Goal: Task Accomplishment & Management: Complete application form

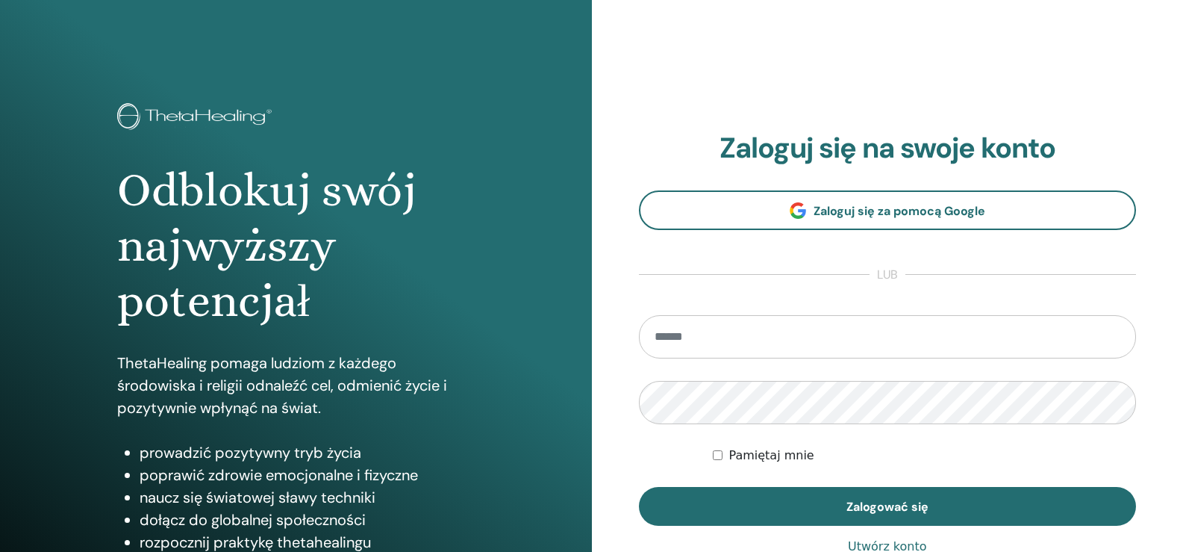
click at [676, 334] on input "email" at bounding box center [888, 336] width 498 height 43
type input "**********"
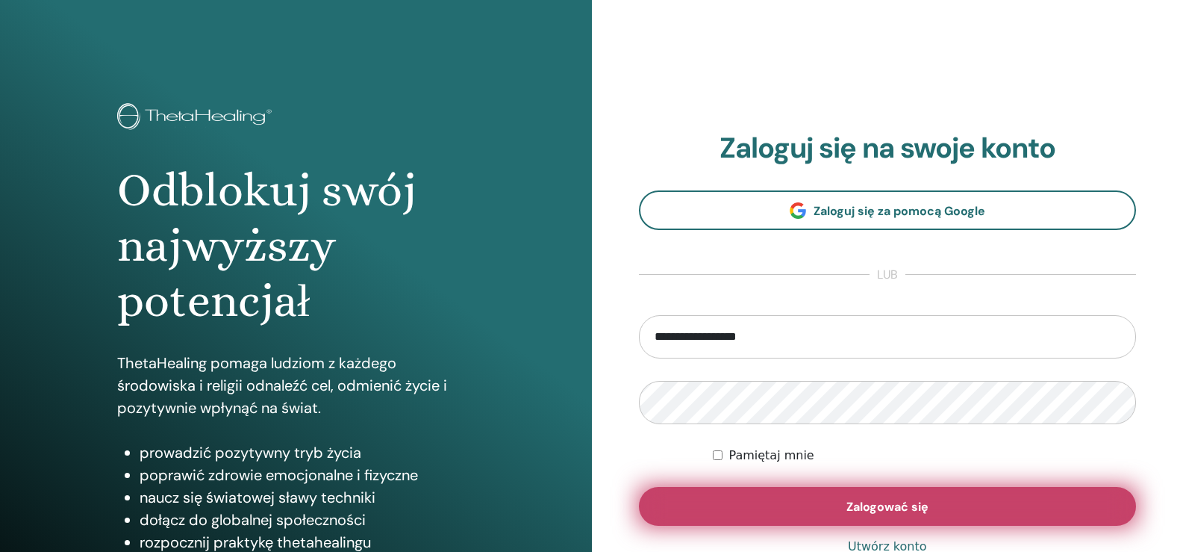
click at [763, 509] on button "Zalogować się" at bounding box center [888, 506] width 498 height 39
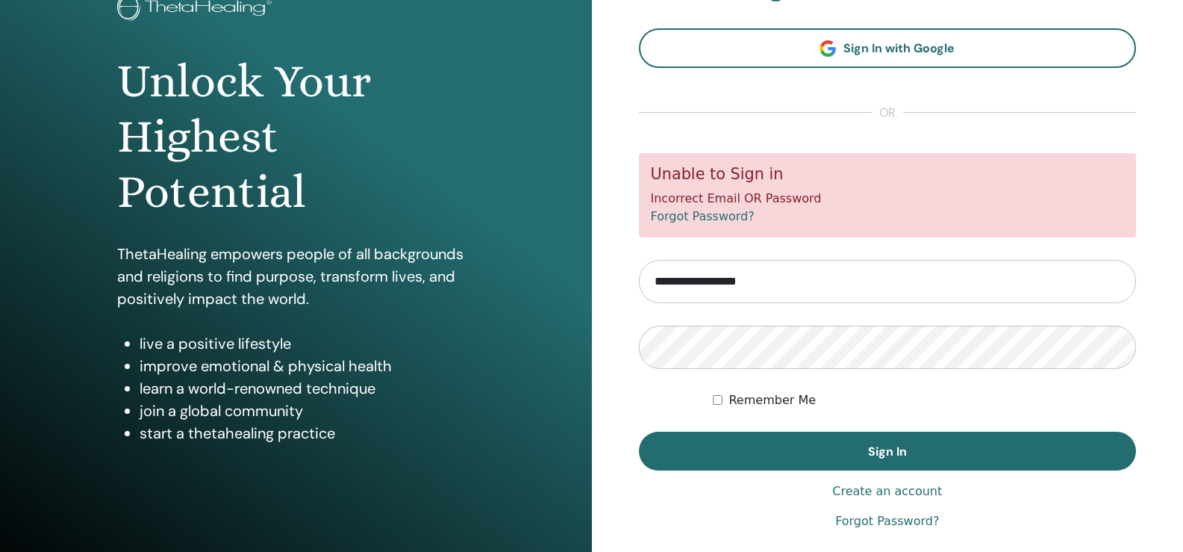
scroll to position [119, 0]
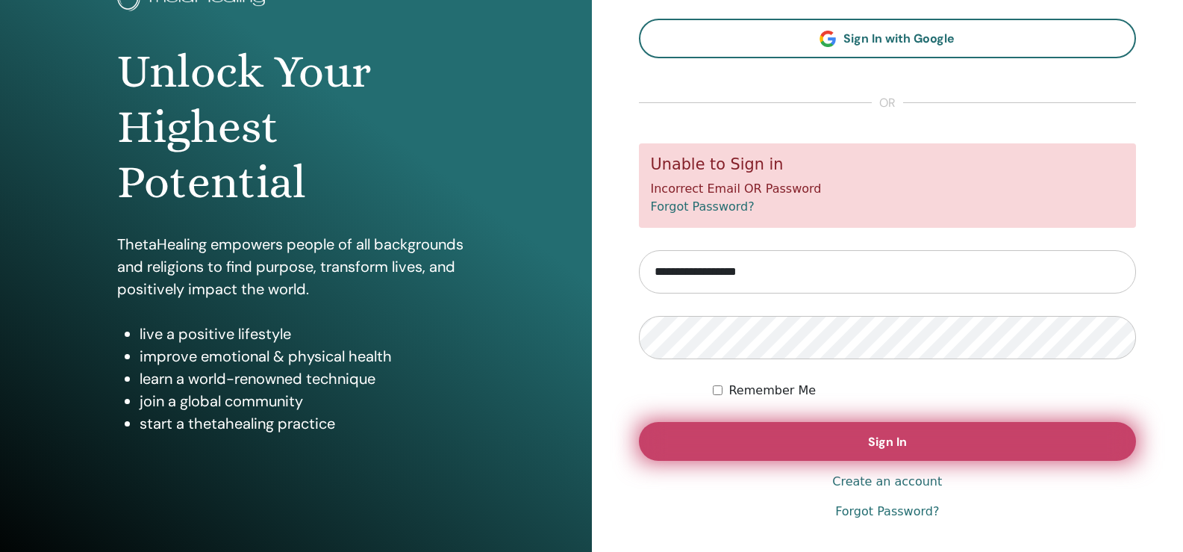
click at [756, 440] on button "Sign In" at bounding box center [888, 441] width 498 height 39
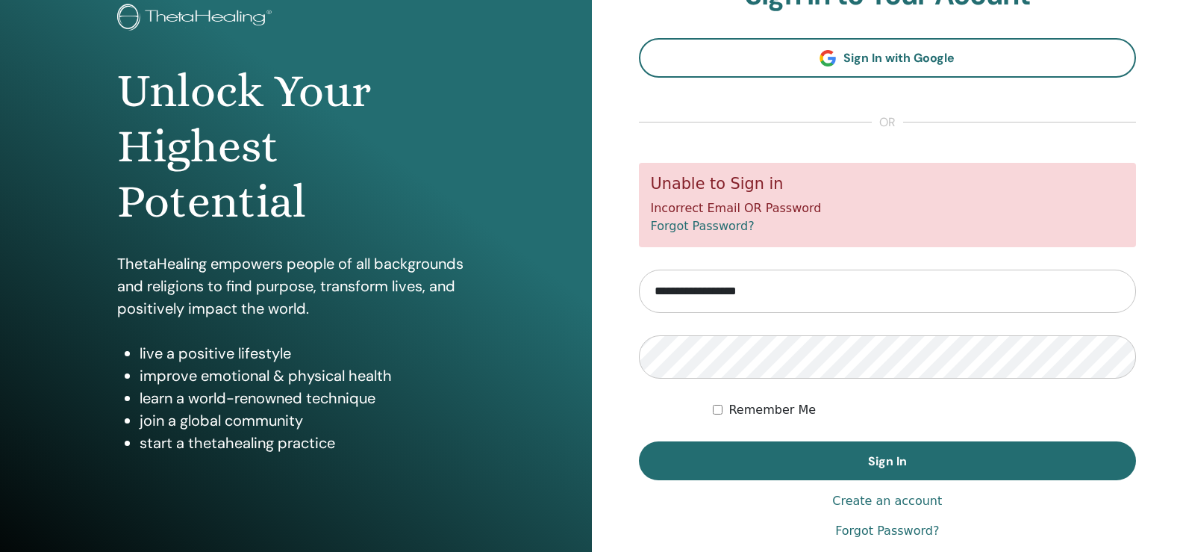
scroll to position [139, 0]
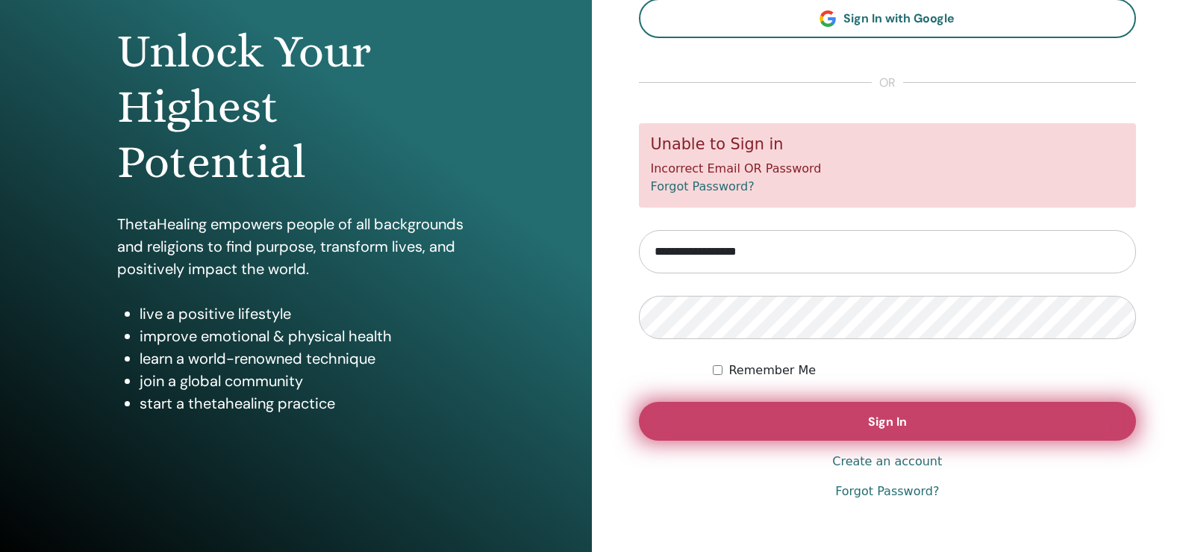
click at [846, 427] on button "Sign In" at bounding box center [888, 421] width 498 height 39
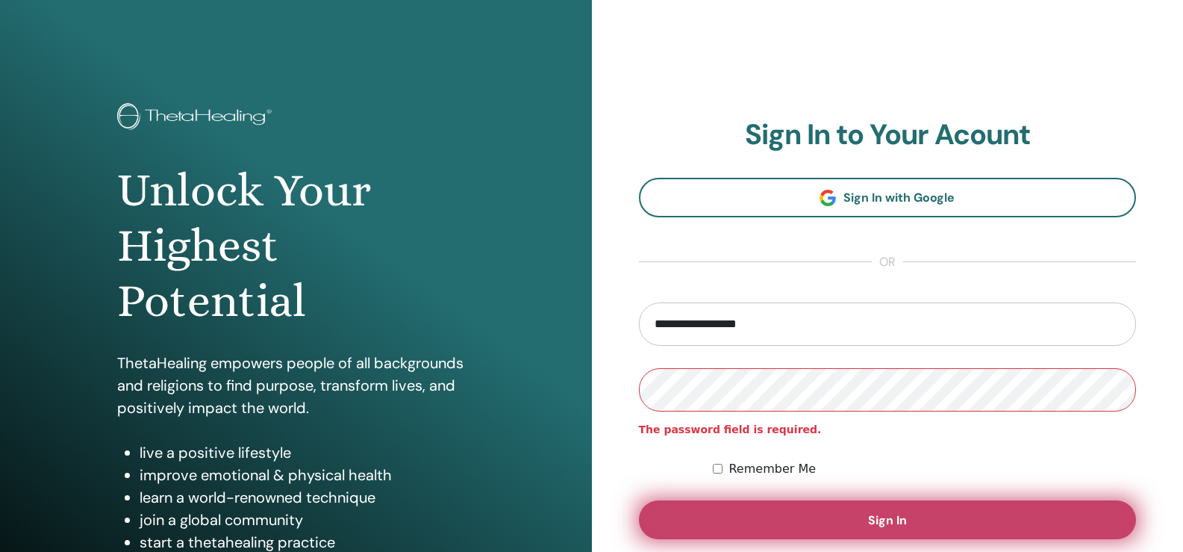
click at [858, 527] on button "Sign In" at bounding box center [888, 519] width 498 height 39
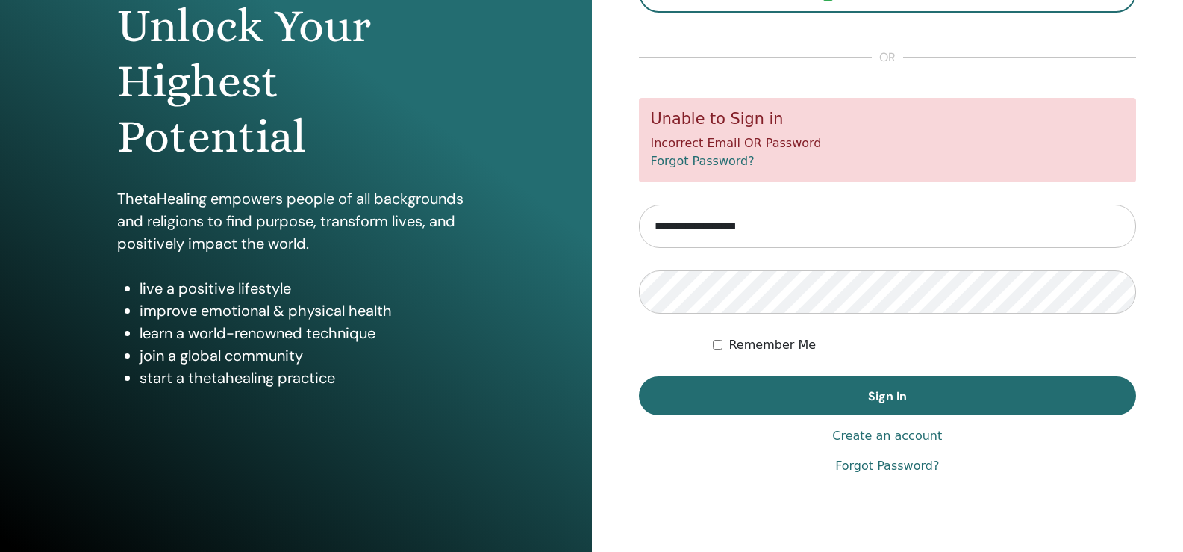
scroll to position [165, 0]
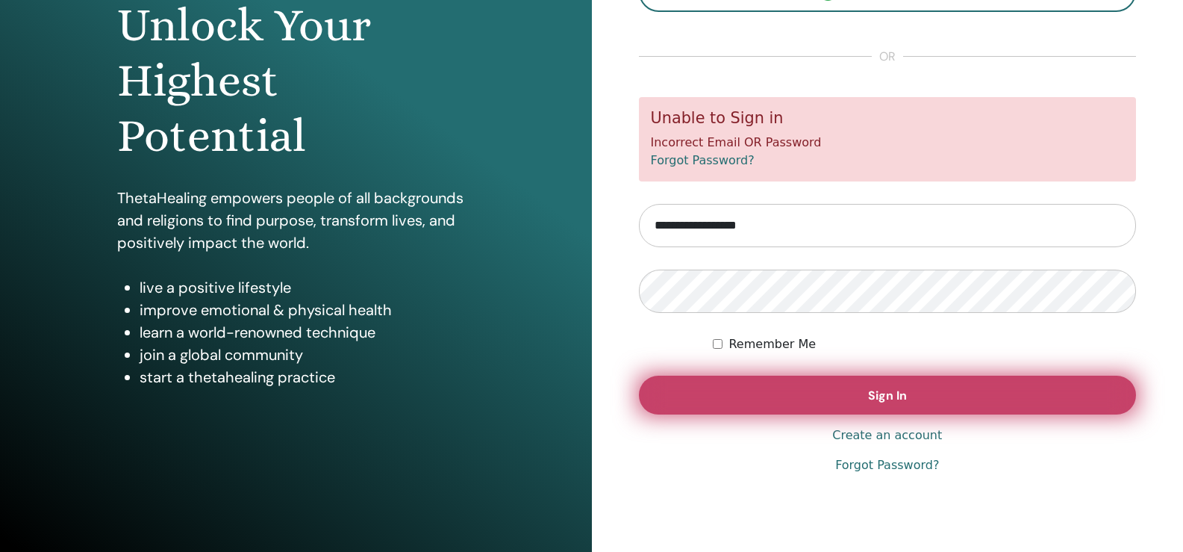
click at [837, 387] on button "Sign In" at bounding box center [888, 394] width 498 height 39
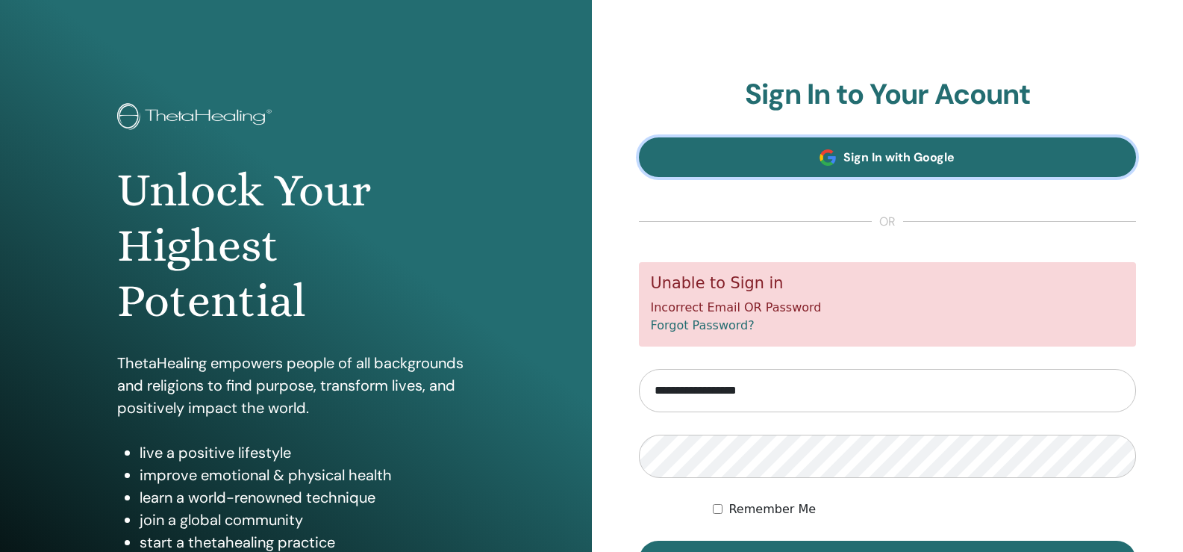
click at [847, 155] on span "Sign In with Google" at bounding box center [899, 157] width 111 height 16
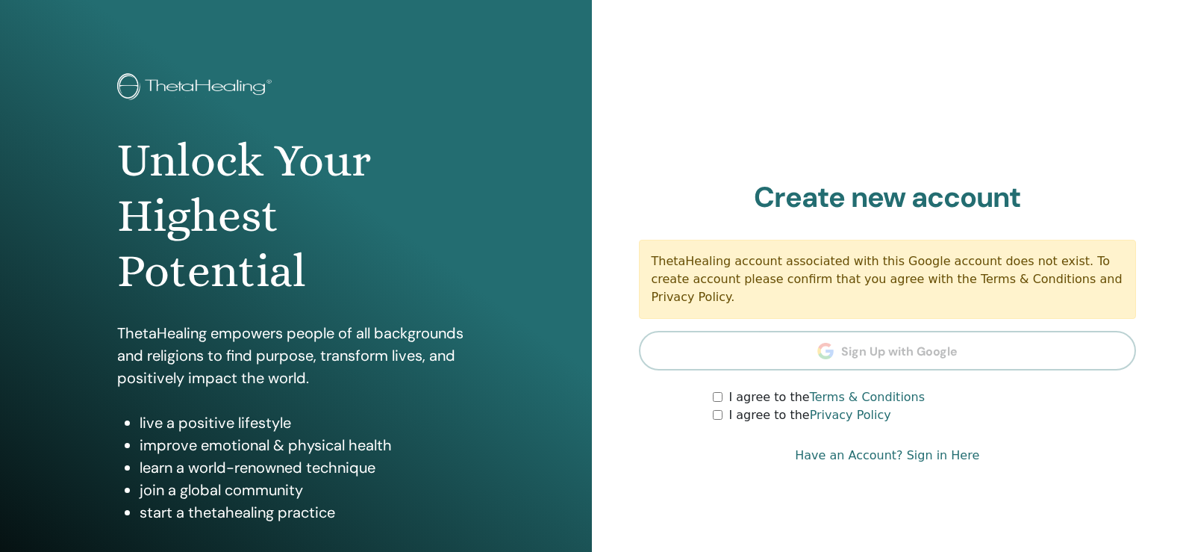
scroll to position [165, 0]
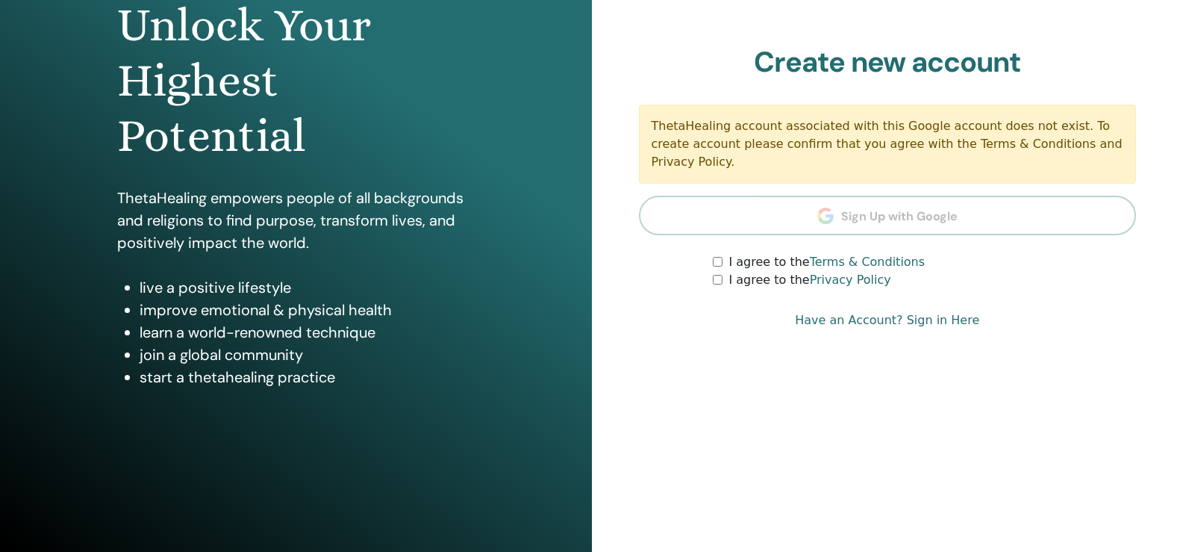
click at [847, 206] on section "Create new account ThetaHealing account associated with this Google account doe…" at bounding box center [888, 168] width 498 height 244
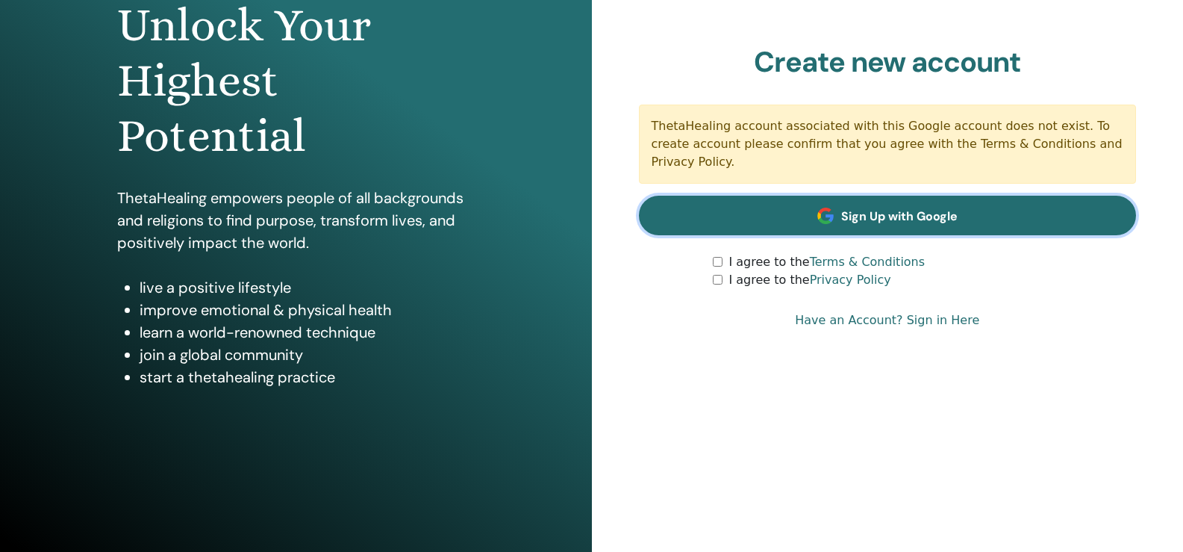
click at [861, 208] on span "Sign Up with Google" at bounding box center [899, 216] width 116 height 16
